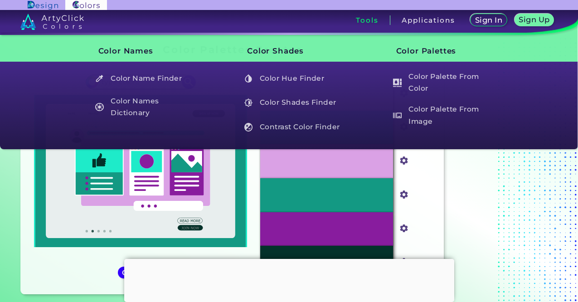
click at [369, 24] on h3 "Tools" at bounding box center [367, 20] width 22 height 7
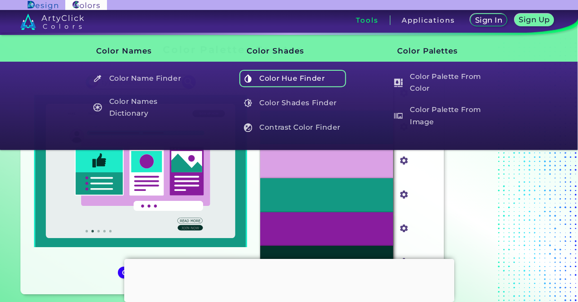
click at [259, 77] on h5 "Color Hue Finder" at bounding box center [292, 78] width 107 height 17
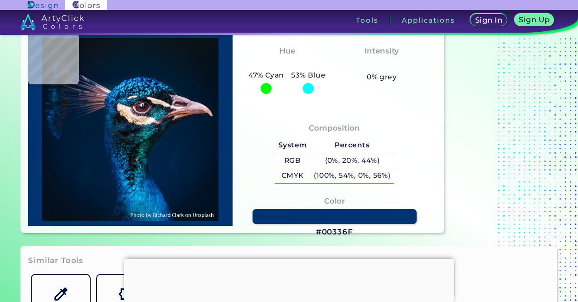
scroll to position [68, 0]
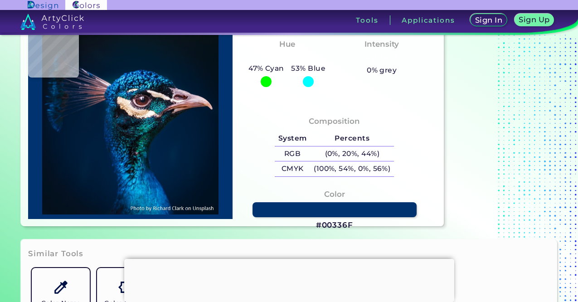
type input "#000000"
type input "#021223"
type input "#021325"
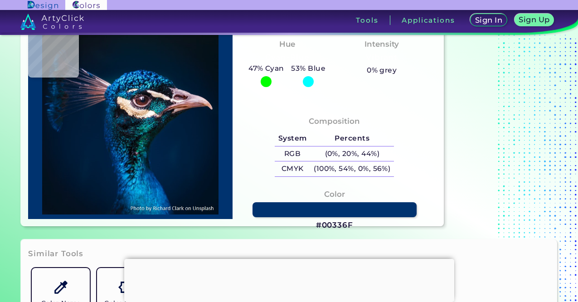
type input "#021325"
type input "#021327"
type input "#011327"
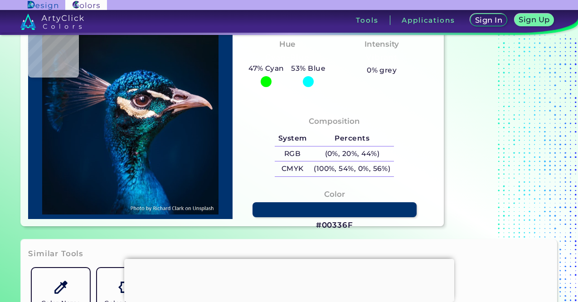
type input "#011329"
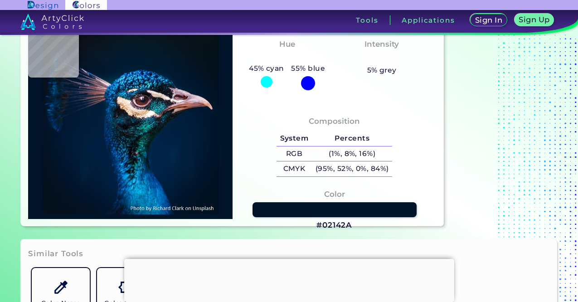
type input "#02142a"
type input "#02142A"
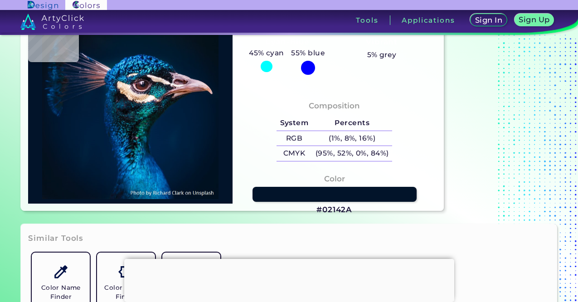
scroll to position [89, 0]
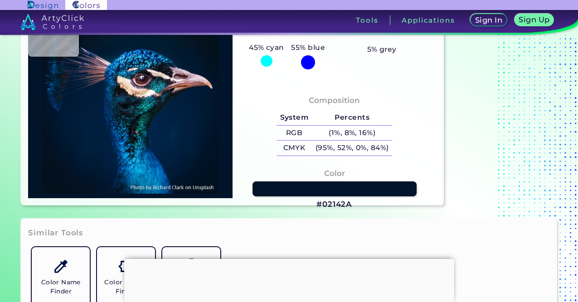
type input "#00162d"
type input "#00162D"
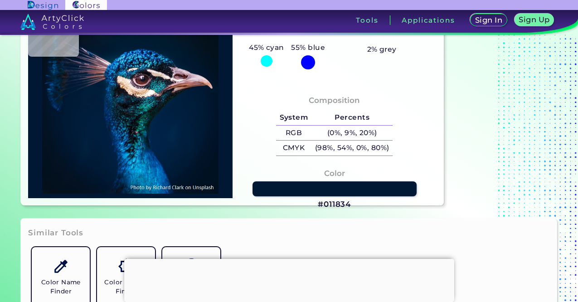
type input "#011834"
type input "#9f7076"
type input "#9F7076"
type input "#bfa3b3"
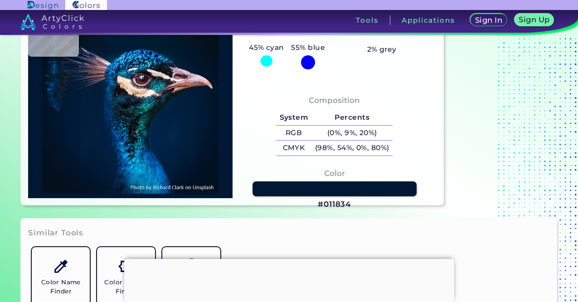
type input "#BFA3B3"
type input "#cbaabd"
type input "#CBAABD"
type input "#ac8a95"
type input "#AC8A95"
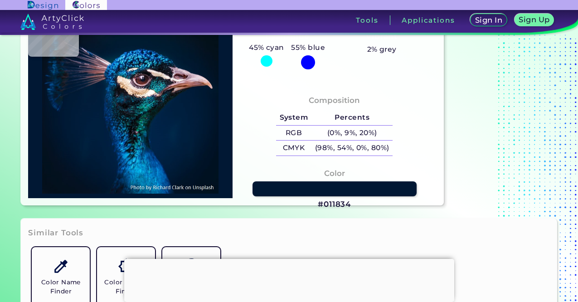
type input "#d4adba"
type input "#D4ADBA"
type input "#7c5055"
type input "#7C5055"
type input "#885e6d"
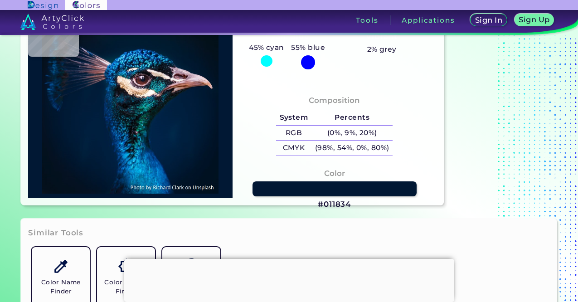
type input "#885E6D"
type input "#714756"
type input "#926672"
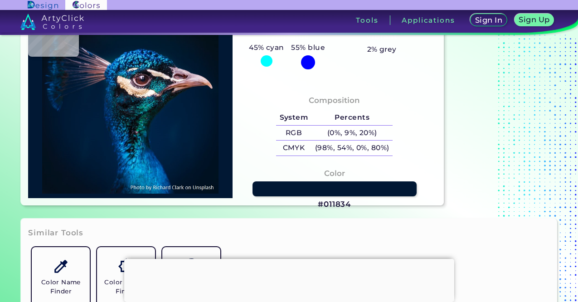
type input "#663239"
type input "#251114"
type input "#351e29"
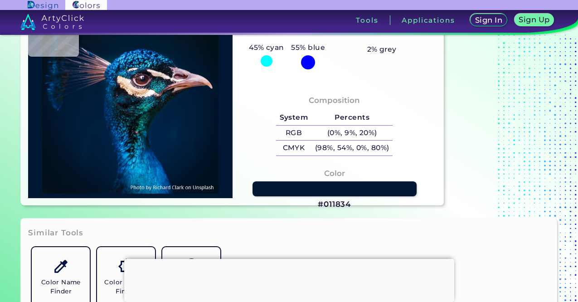
type input "#351E29"
type input "#583c4b"
type input "#583C4B"
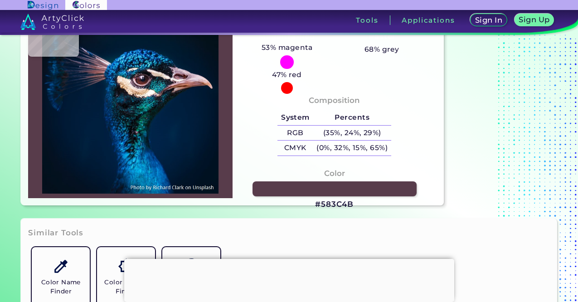
type input "#826173"
type input "#6a4d61"
type input "#6A4D61"
type input "#8f7383"
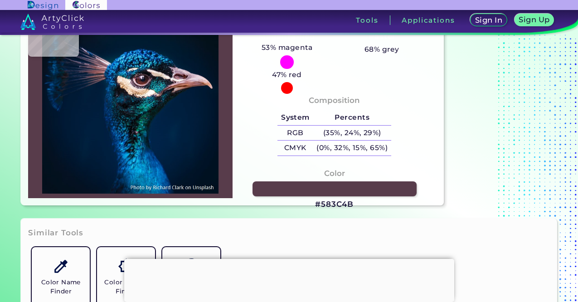
type input "#8F7383"
type input "#b298a6"
type input "#B298A6"
type input "#dfd2d7"
type input "#DFD2D7"
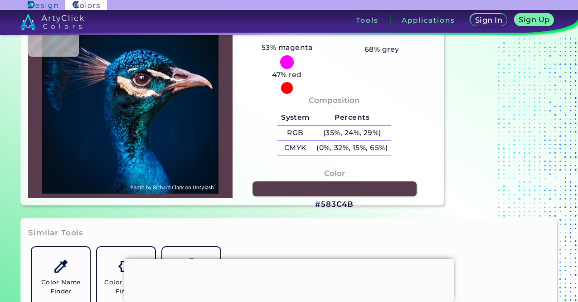
type input "#fcfbfa"
type input "#FCFBFA"
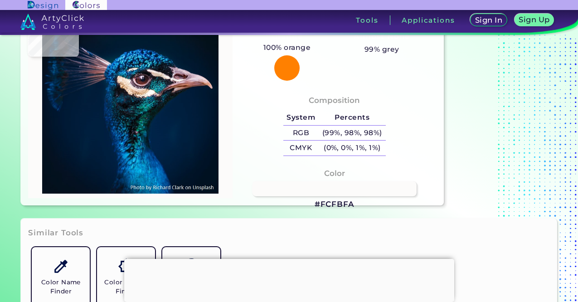
type input "#fcfbfc"
type input "#FCFBFC"
type input "#f9f8f7"
type input "#F9F8F7"
type input "#fcf6f5"
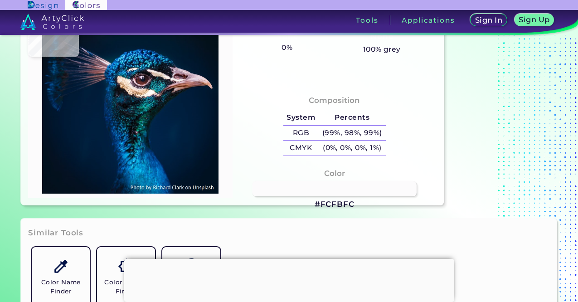
type input "#FCF6F5"
type input "#fef8f2"
type input "#FEF8F2"
type input "#fef5f4"
type input "#FEF5F4"
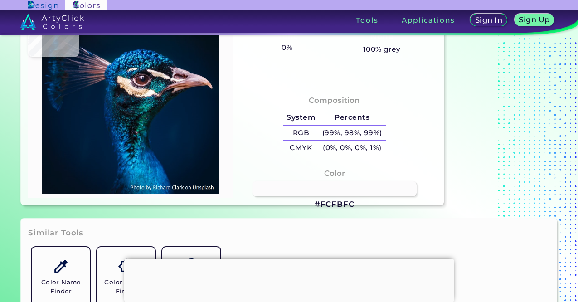
type input "#fff5f7"
type input "#FFF5F7"
type input "#f6eaea"
type input "#F6EAEA"
type input "#f1e5e1"
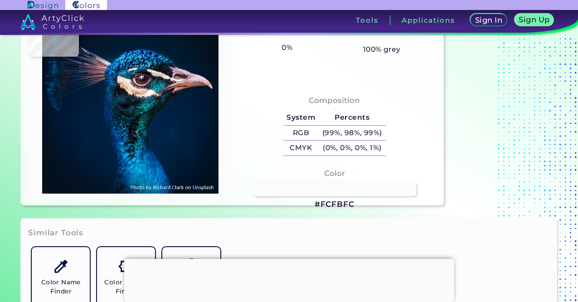
type input "#F1E5E1"
type input "#eee1da"
type input "#EEE1DA"
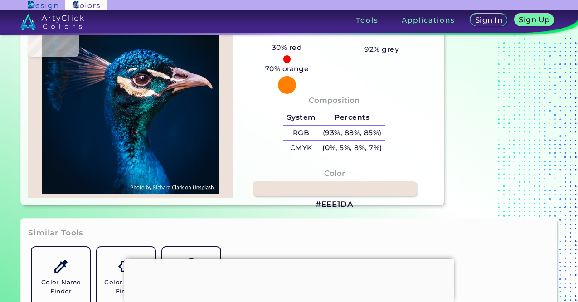
type input "#cdaeab"
type input "#CDAEAB"
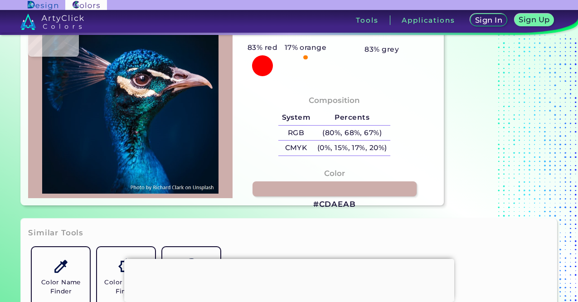
type input "#a78988"
type input "#A78988"
type input "#a18285"
type input "#A18285"
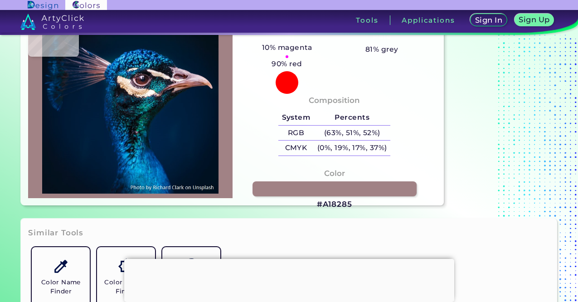
type input "#8b6c71"
type input "#8B6C71"
type input "#62424a"
type input "#62424A"
type input "#745560"
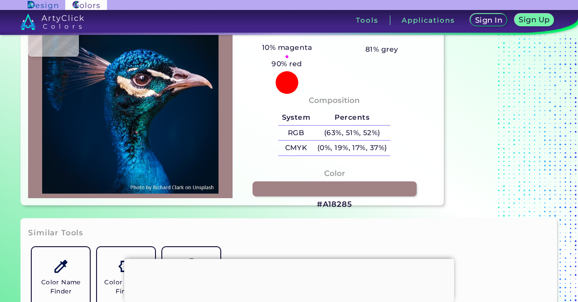
type input "#745560"
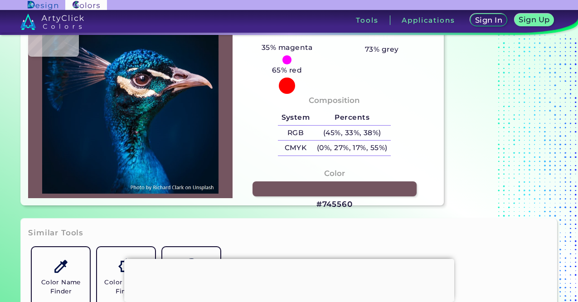
type input "#b596a3"
type input "#B596A3"
type input "#2c1925"
type input "#2C1925"
type input "#1e1720"
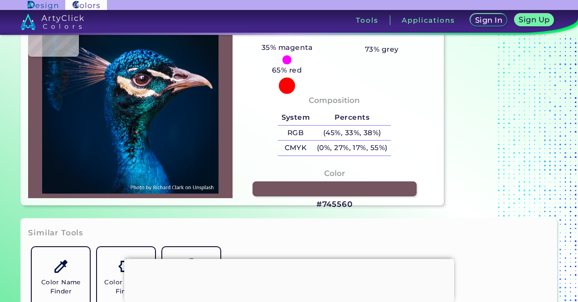
type input "#1E1720"
type input "#1f1e28"
type input "#1F1E28"
type input "#241b26"
type input "#241B26"
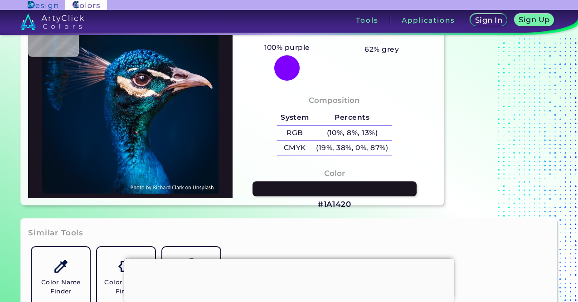
type input "#1a1420"
type input "#1A1420"
type input "#1c1b24"
type input "#1C1B24"
type input "#2a2b33"
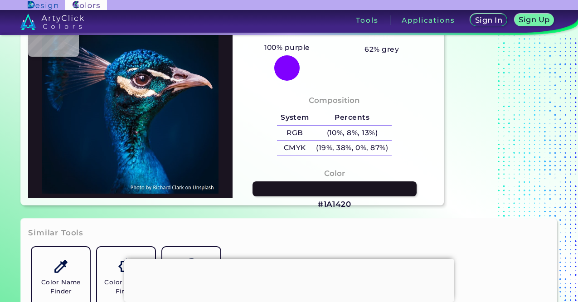
type input "#2A2B33"
type input "#14181f"
type input "#14181F"
type input "#0a1116"
type input "#0A1116"
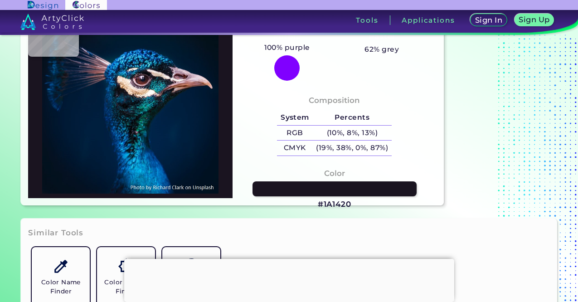
type input "#1a1f2d"
type input "#1A1F2D"
type input "#21232f"
type input "#21232F"
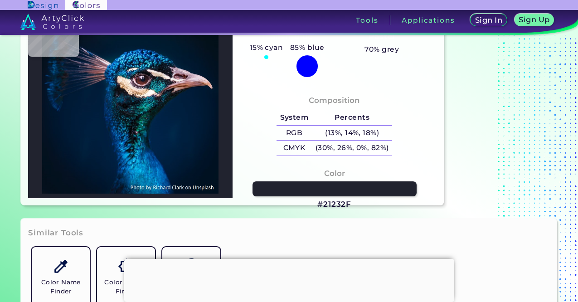
type input "#141821"
type input "#273a50"
type input "#273A50"
type input "#258388"
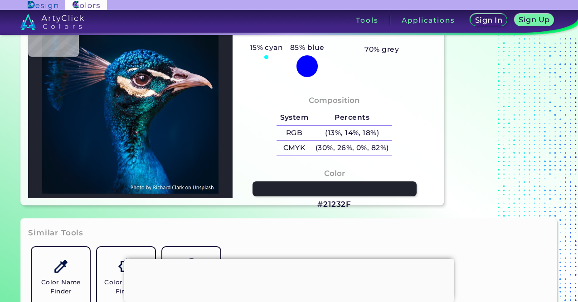
type input "#258388"
type input "#2f8e99"
type input "#2F8E99"
type input "#098494"
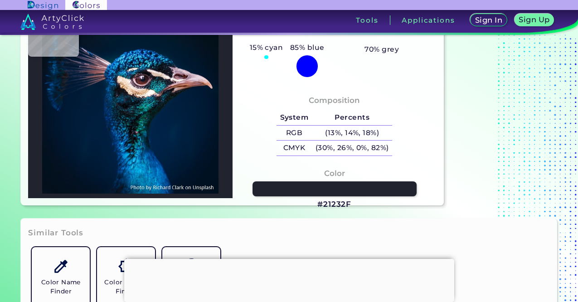
type input "#7f8d93"
type input "#7F8D93"
type input "#d0aa9d"
type input "#D0AA9D"
type input "#5b4159"
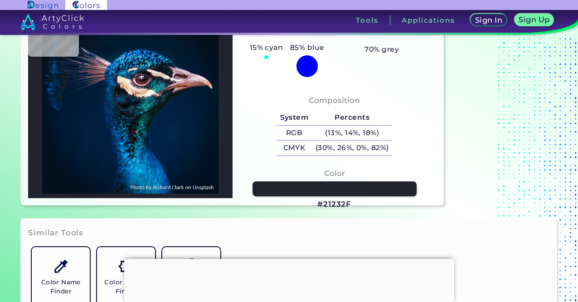
type input "#5B4159"
type input "#6e7294"
type input "#6E7294"
type input "#4f7b8e"
type input "#4F7B8E"
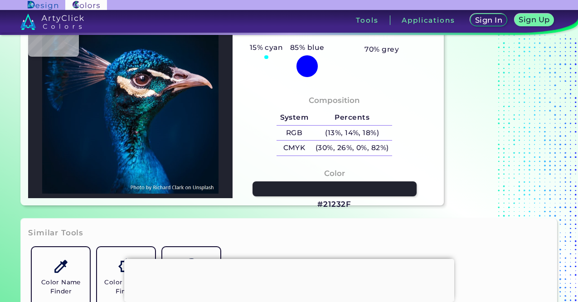
type input "#2b4d64"
type input "#2B4D64"
type input "#357cab"
type input "#357CAB"
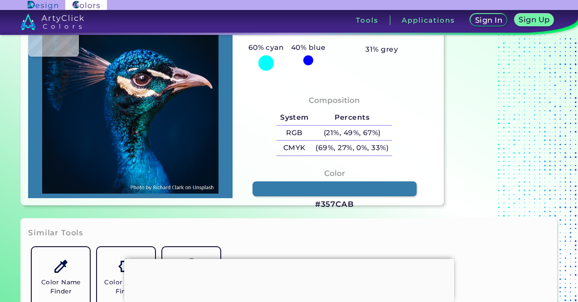
type input "#1e789a"
type input "#1E789A"
type input "#166f8f"
type input "#166F8F"
type input "#11648a"
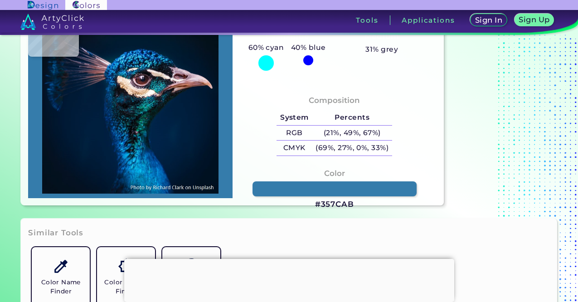
type input "#11648A"
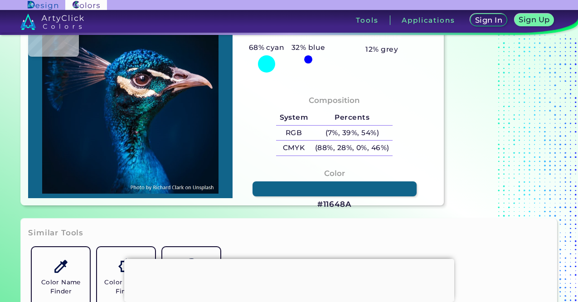
type input "#0c8899"
type input "#0C8899"
type input "#033c51"
type input "#033C51"
type input "#105861"
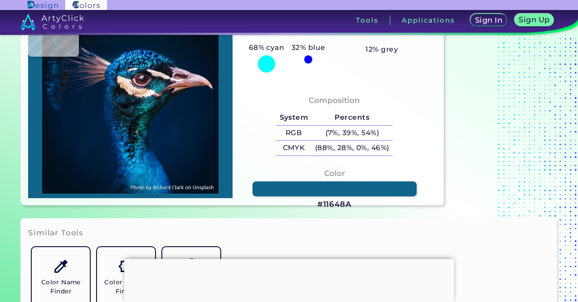
type input "#105861"
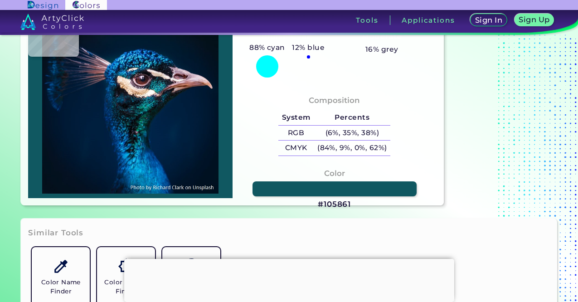
type input "#07595b"
type input "#07595B"
type input "#000501"
type input "#03090e"
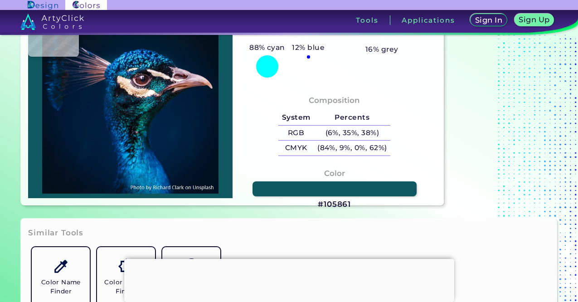
type input "#03090E"
type input "#103033"
type input "#030911"
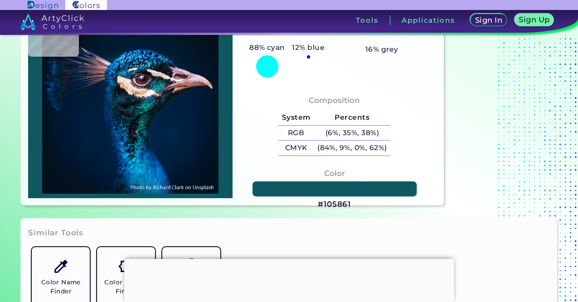
type input "#0f1e2b"
type input "#0F1E2B"
type input "#4a4957"
type input "#4A4957"
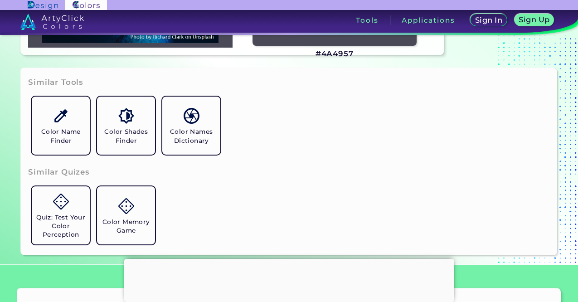
scroll to position [240, 0]
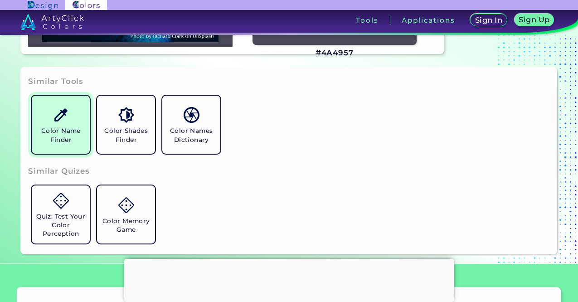
click at [85, 123] on link "Color Name Finder" at bounding box center [60, 124] width 65 height 65
